Goal: Register for event/course

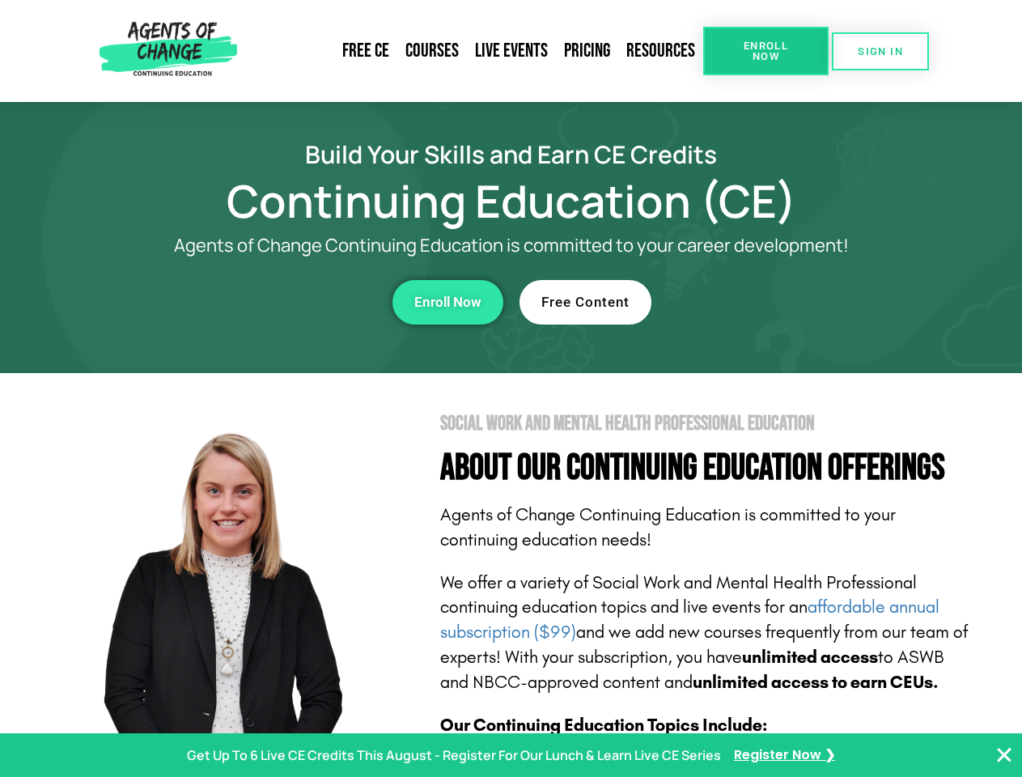
click at [511, 388] on section "Social Work and Mental Health Professional Education About Our Continuing Educa…" at bounding box center [511, 713] width 1022 height 680
click at [766, 51] on span "Enroll Now" at bounding box center [766, 50] width 74 height 21
click at [880, 51] on span "SIGN IN" at bounding box center [880, 51] width 45 height 11
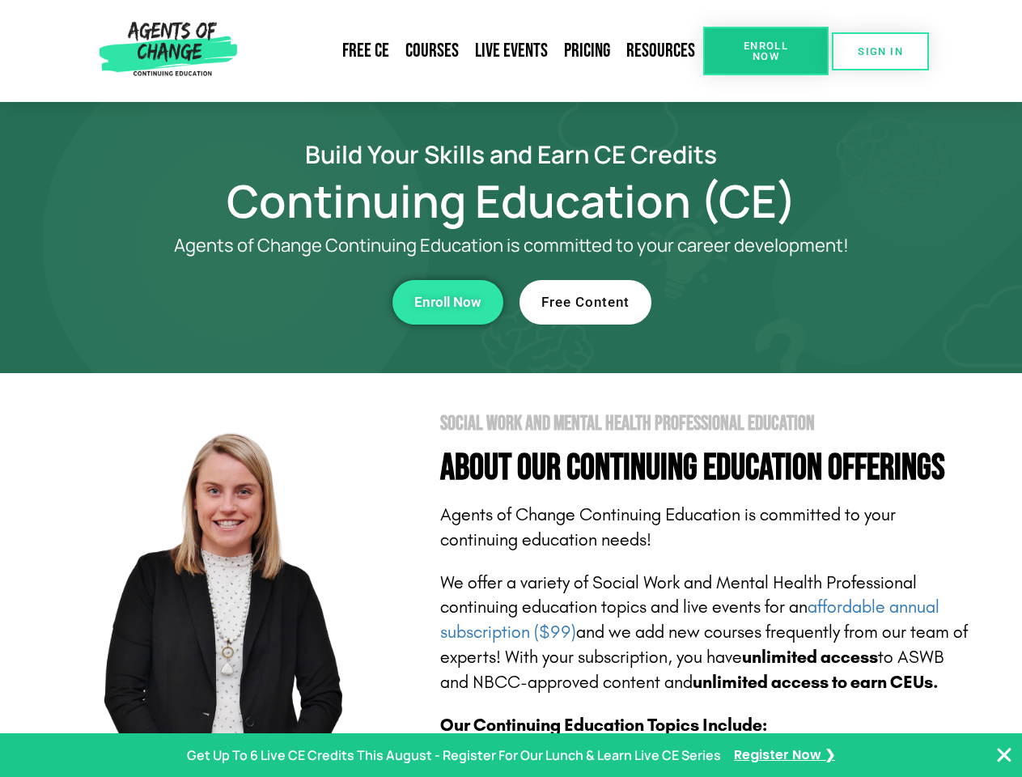
click at [281, 302] on div "Enroll Now" at bounding box center [280, 302] width 445 height 45
click at [448, 302] on span "Enroll Now" at bounding box center [447, 302] width 67 height 14
click at [742, 302] on div "Free Content" at bounding box center [742, 302] width 445 height 45
